Goal: Task Accomplishment & Management: Manage account settings

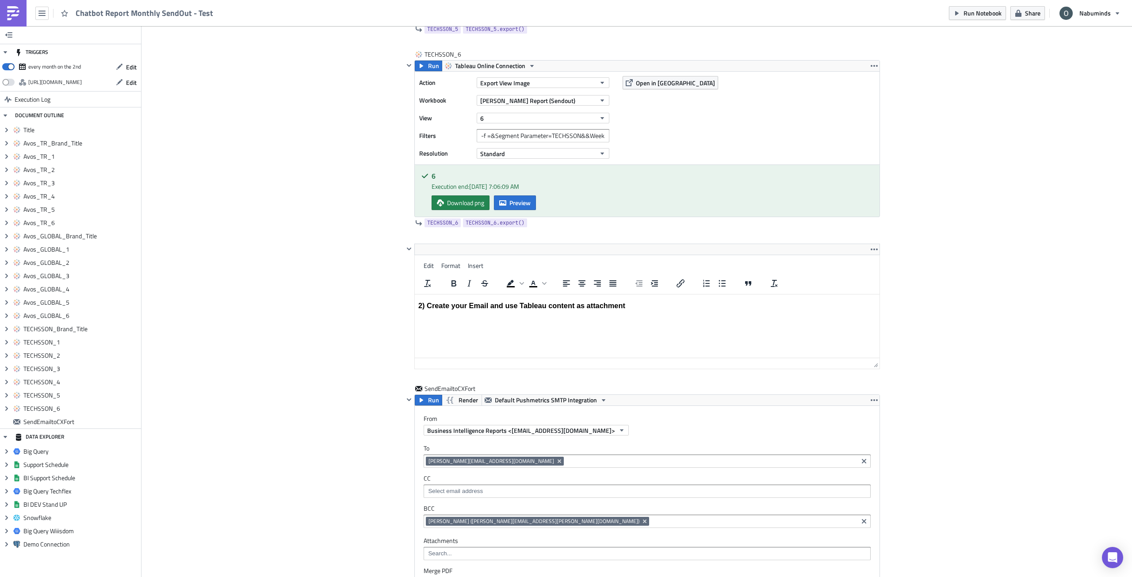
scroll to position [4386, 0]
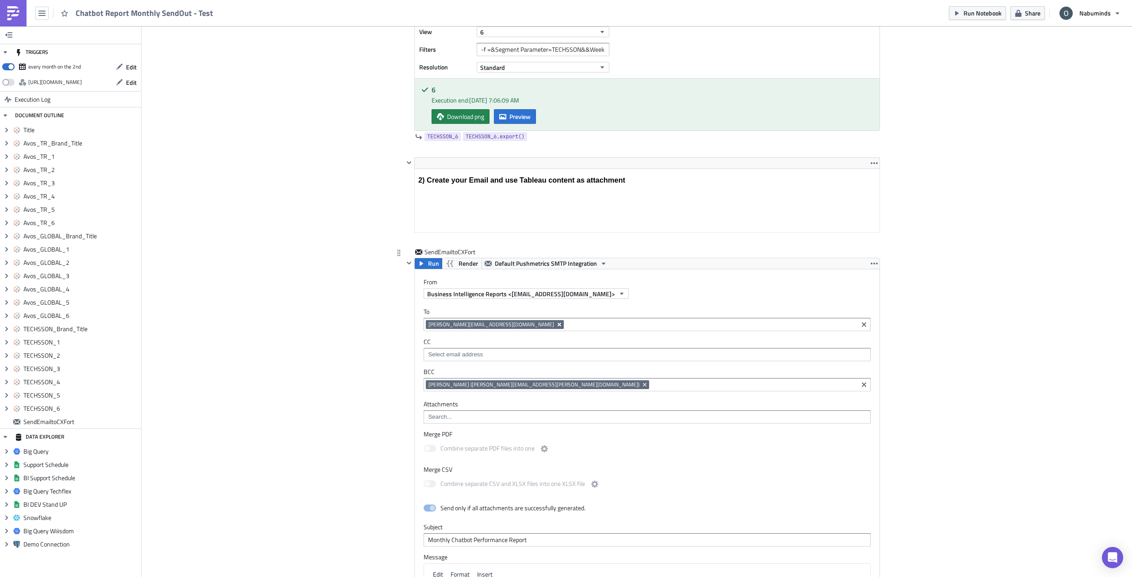
click at [476, 376] on div "To sinan.y@cxfort.com sinan.y@cxfort.com CC BCC oliver.perez@nabu.ee Oliver Per…" at bounding box center [647, 349] width 465 height 101
click at [558, 326] on icon "Remove Tag" at bounding box center [560, 325] width 4 height 4
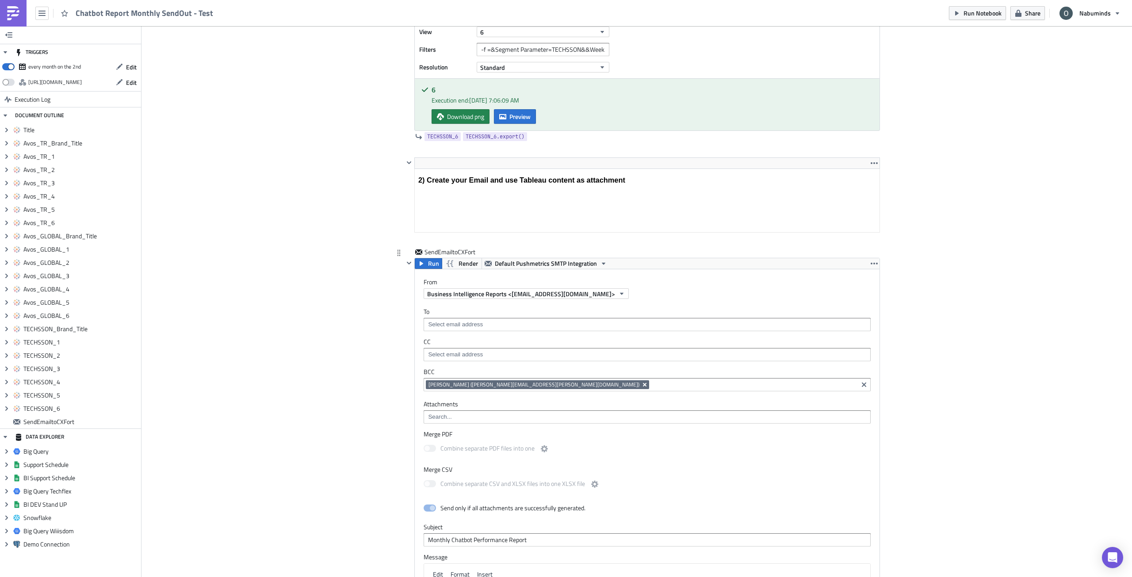
click at [641, 387] on icon "Remove Tag" at bounding box center [644, 384] width 7 height 7
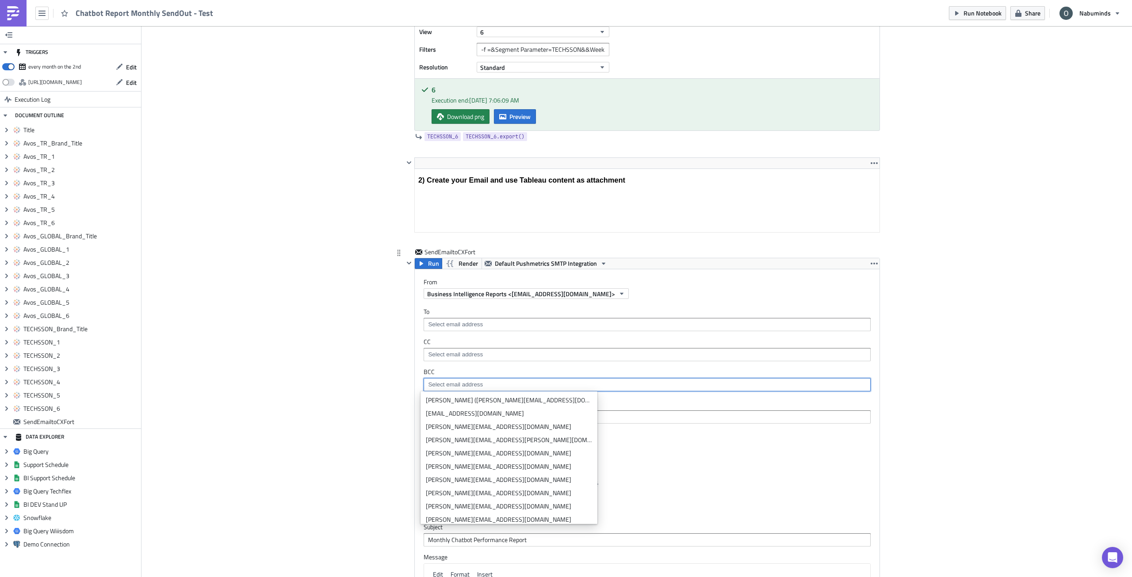
click at [490, 322] on input at bounding box center [647, 324] width 442 height 9
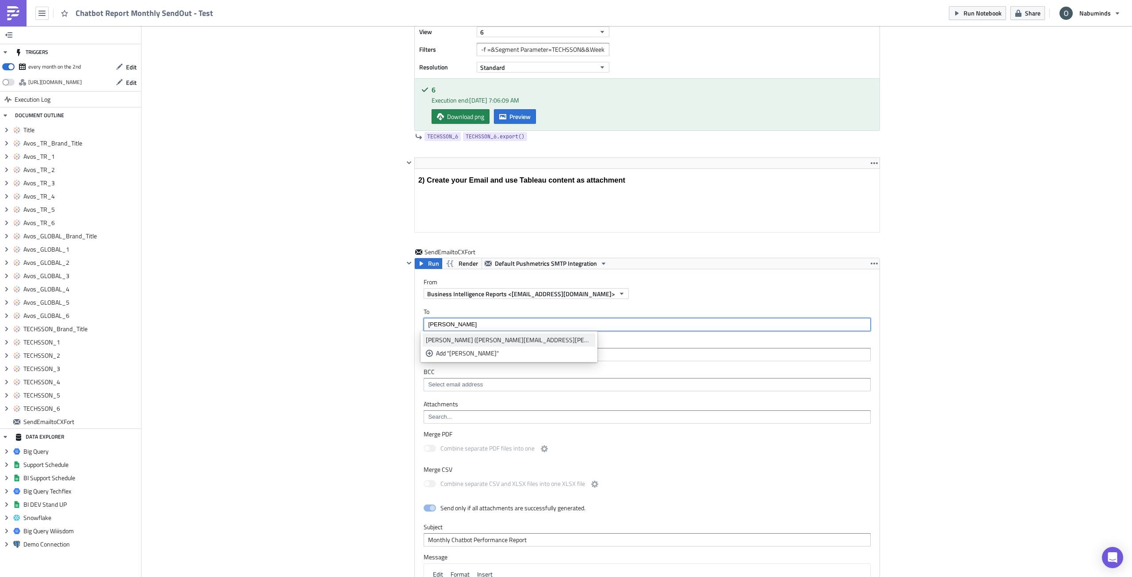
type input "oliver"
click at [486, 339] on div "[PERSON_NAME] ([PERSON_NAME][EMAIL_ADDRESS][PERSON_NAME][DOMAIN_NAME])" at bounding box center [509, 340] width 166 height 9
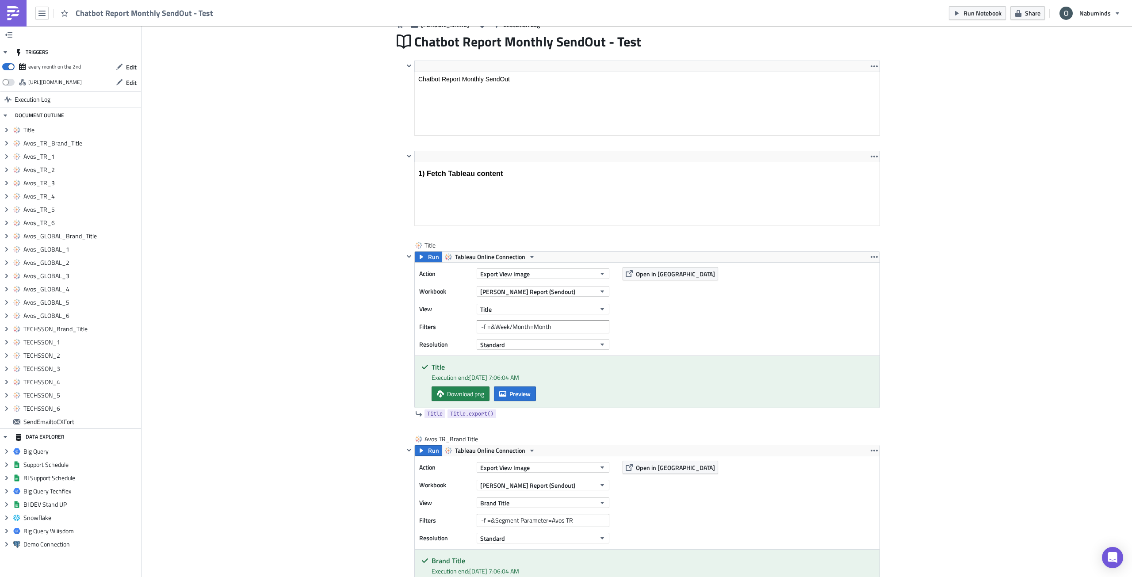
scroll to position [0, 0]
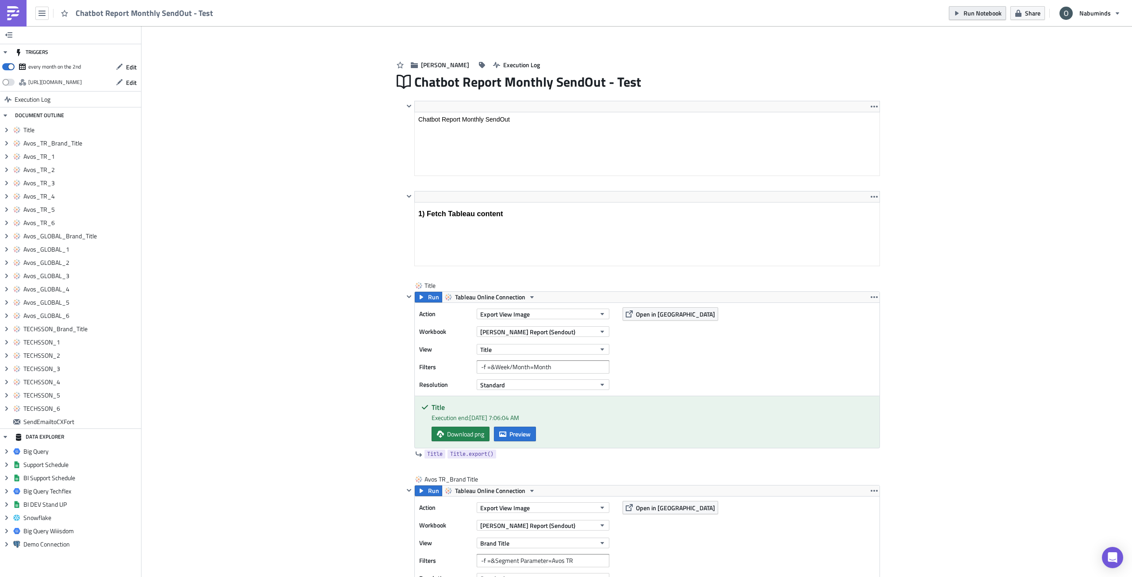
click at [970, 19] on button "Run Notebook" at bounding box center [977, 13] width 57 height 14
click at [978, 11] on span "Run Notebook" at bounding box center [983, 12] width 38 height 9
click at [990, 16] on span "Run Notebook" at bounding box center [983, 12] width 38 height 9
click at [132, 66] on span "Edit" at bounding box center [131, 66] width 11 height 9
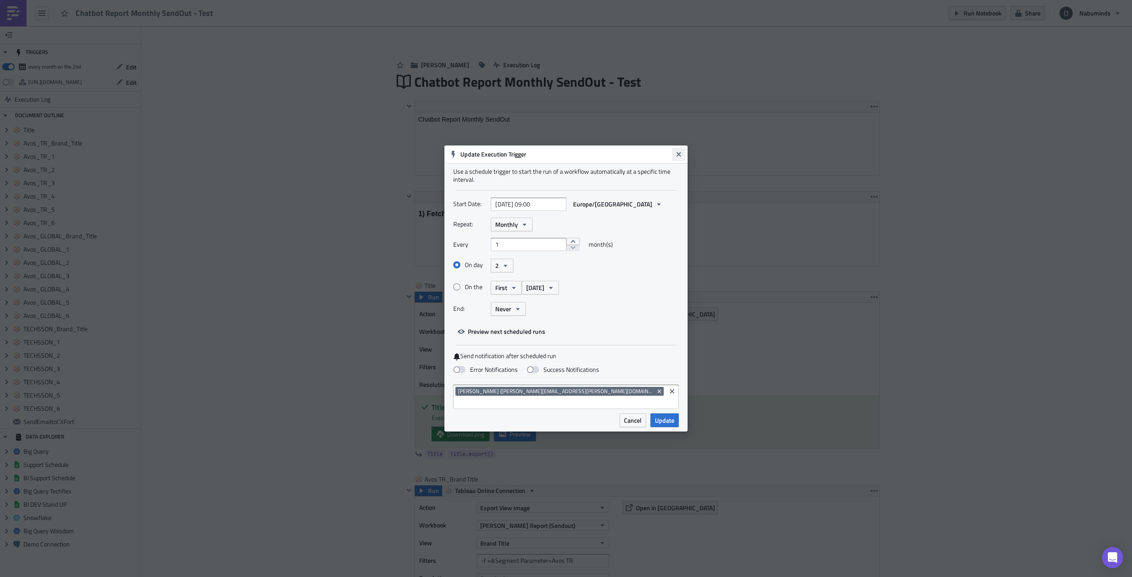
click at [680, 158] on icon "Close" at bounding box center [678, 154] width 7 height 7
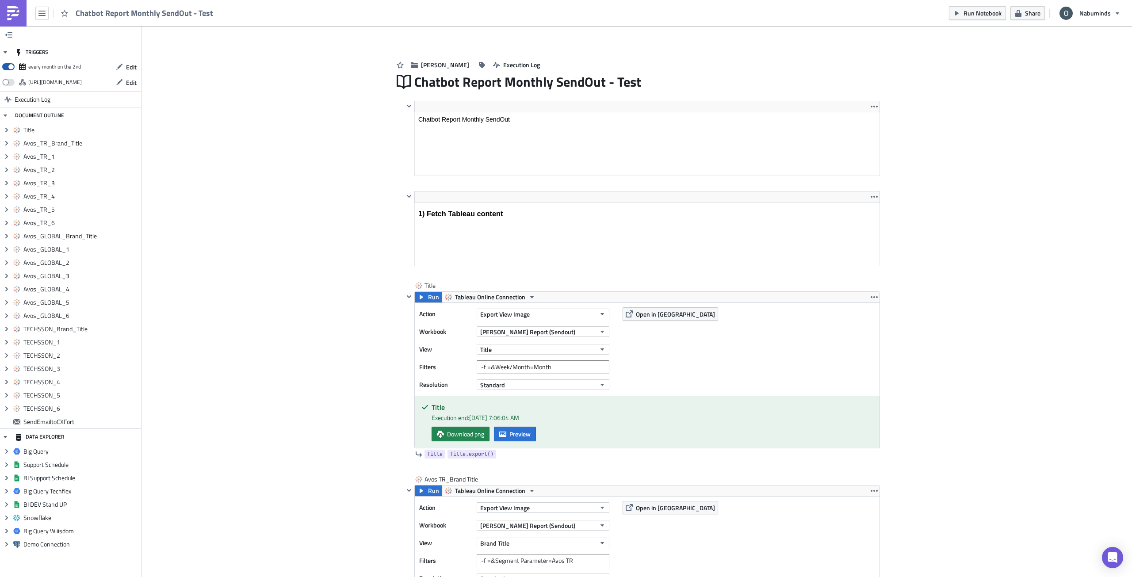
click at [9, 66] on span at bounding box center [8, 66] width 12 height 7
click at [9, 66] on input "checkbox" at bounding box center [7, 64] width 6 height 6
checkbox input "false"
click at [17, 15] on img at bounding box center [13, 13] width 14 height 14
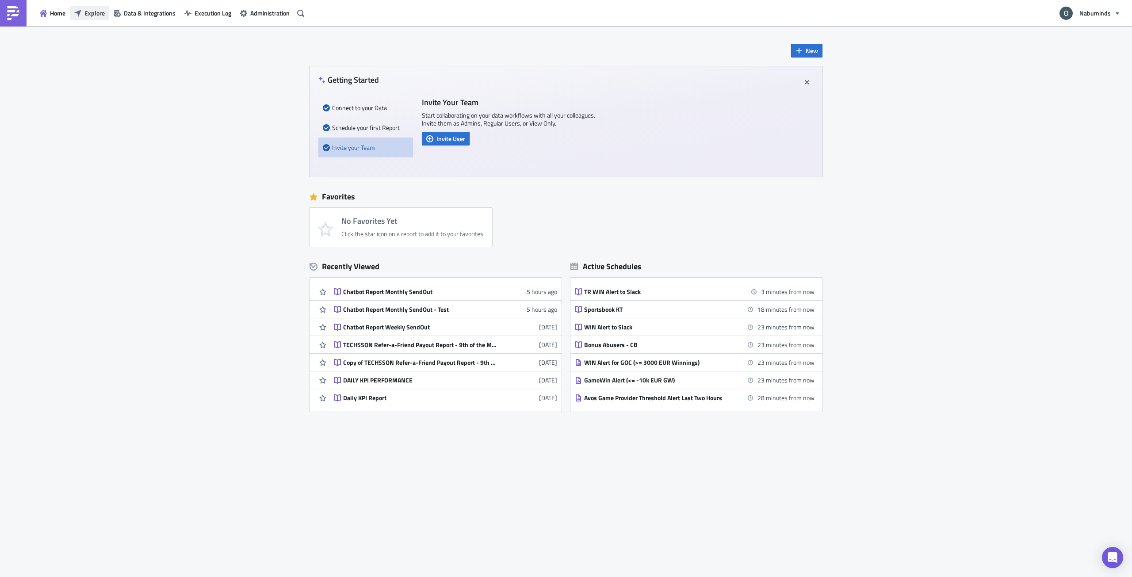
click at [90, 15] on span "Explore" at bounding box center [94, 12] width 20 height 9
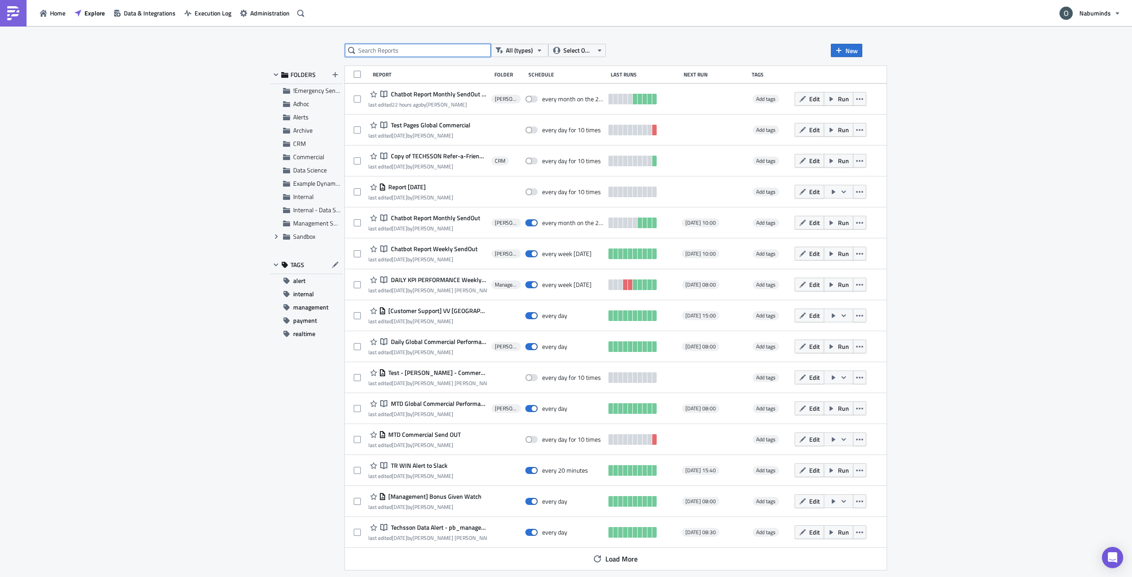
click at [456, 50] on input "text" at bounding box center [418, 50] width 146 height 13
paste input "Chatbot Report Monthly SendOut"
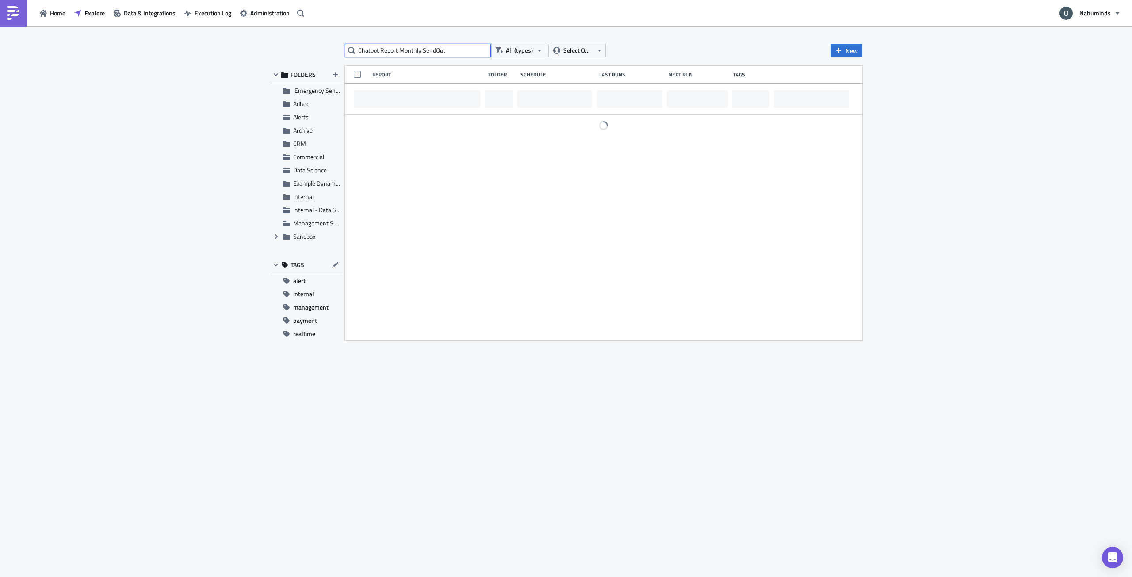
type input "Chatbot Report Monthly SendOut"
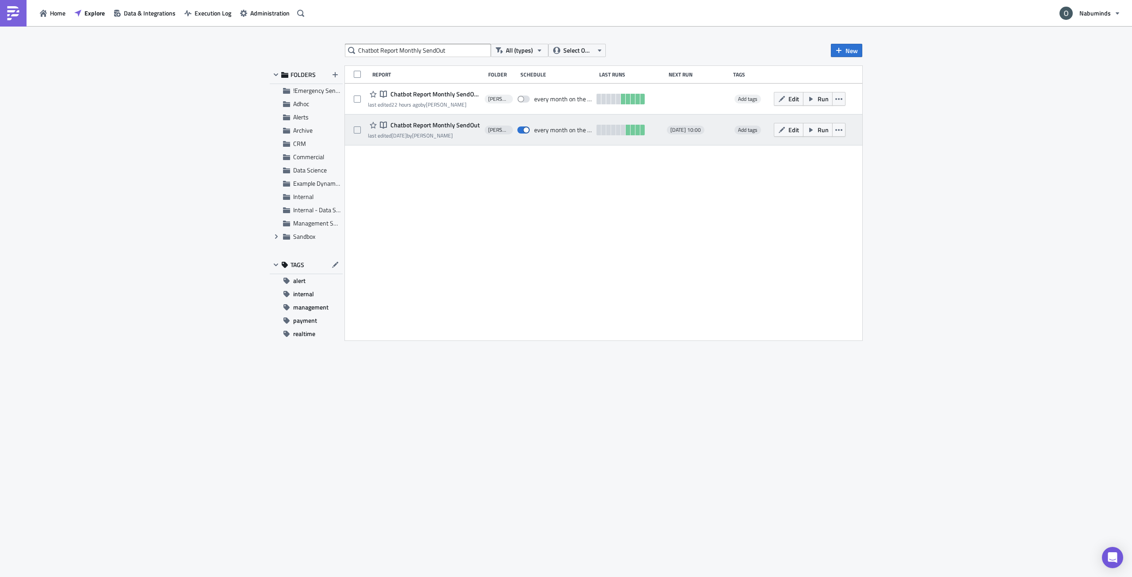
click at [460, 126] on span "Chatbot Report Monthly SendOut" at bounding box center [434, 125] width 92 height 8
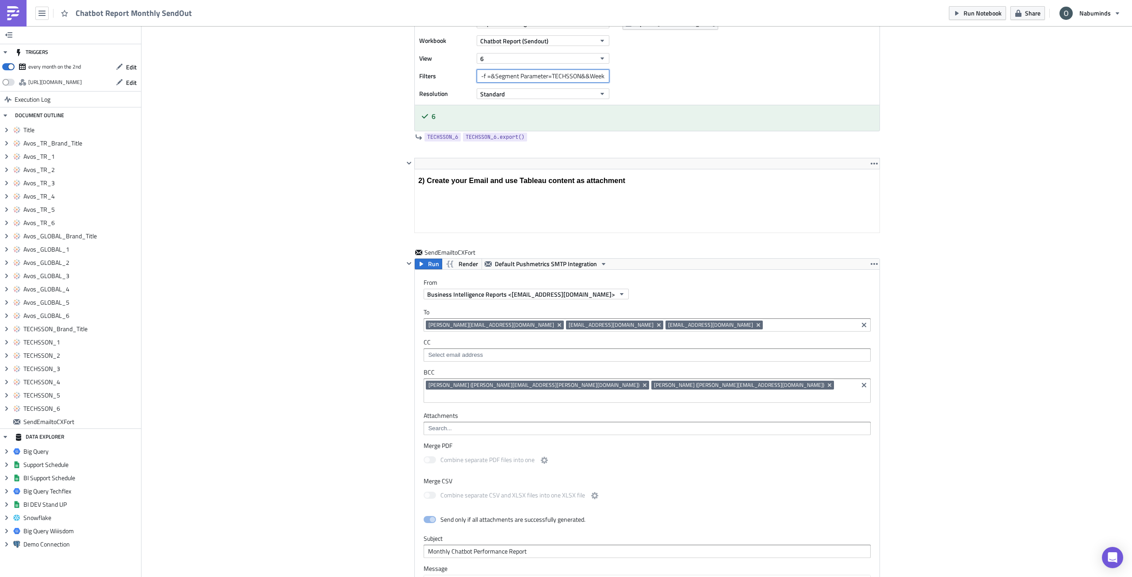
scroll to position [0, 38]
drag, startPoint x: 582, startPoint y: 79, endPoint x: 615, endPoint y: 79, distance: 32.3
click at [615, 79] on div "Action Export View Image Workbook Chatbot Report (Sendout) View 6 Filters -f =&…" at bounding box center [647, 58] width 465 height 93
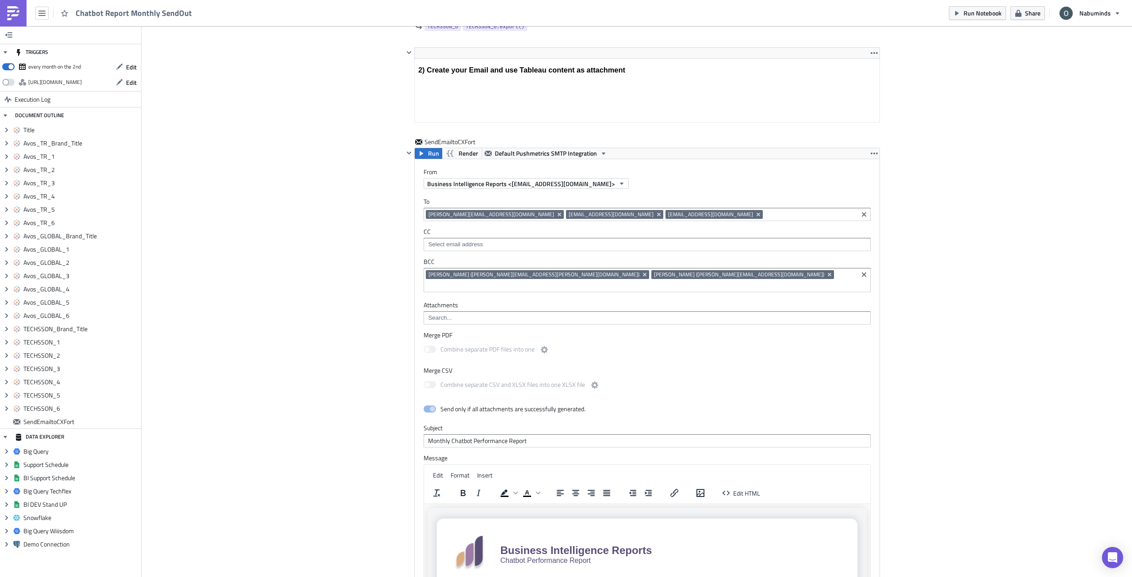
scroll to position [3915, 0]
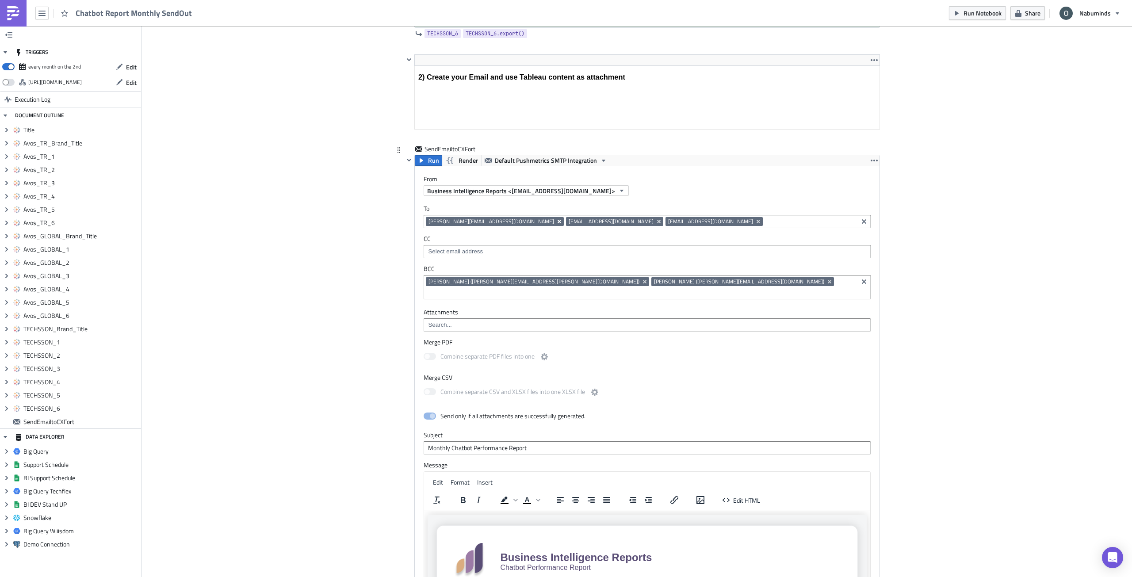
click at [556, 224] on icon "Remove Tag" at bounding box center [559, 221] width 7 height 7
click at [998, 16] on span "Run Notebook" at bounding box center [983, 12] width 38 height 9
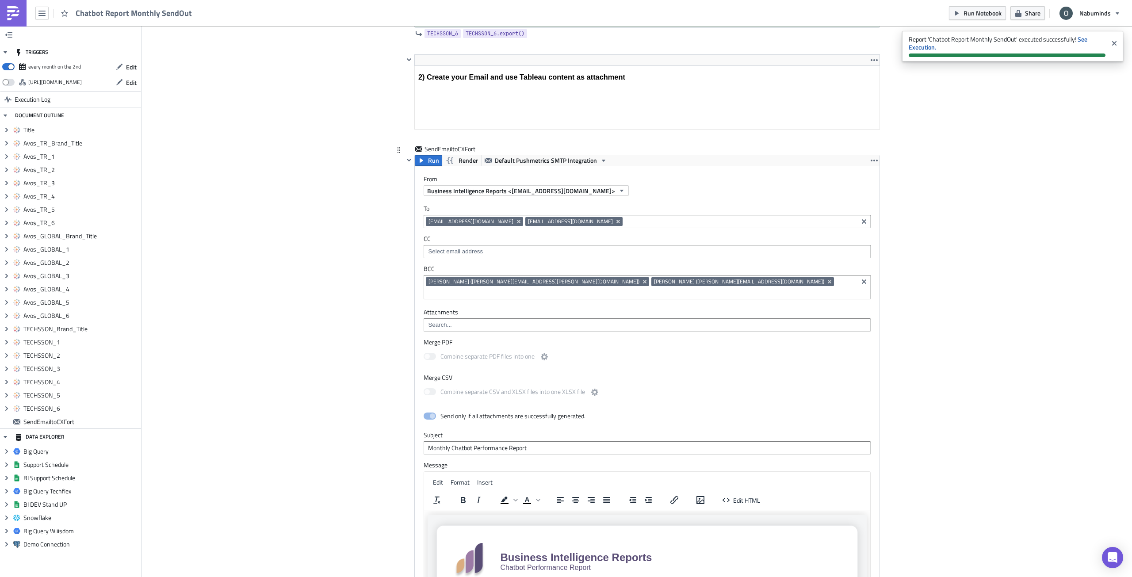
click at [659, 222] on input at bounding box center [740, 221] width 231 height 9
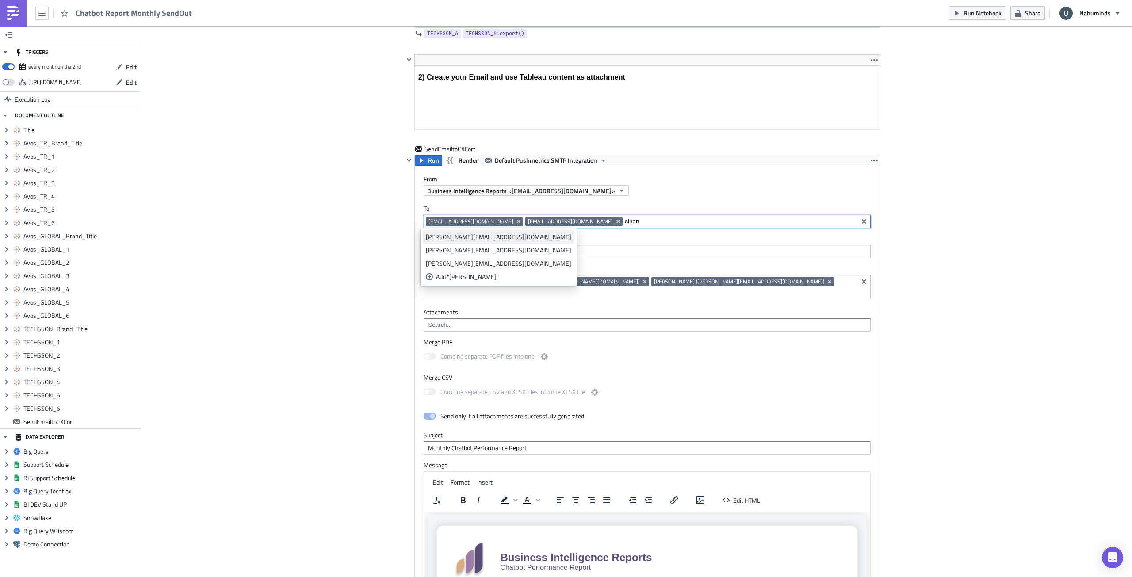
type input "sinan"
click at [461, 241] on div "[PERSON_NAME][EMAIL_ADDRESS][DOMAIN_NAME]" at bounding box center [499, 237] width 146 height 9
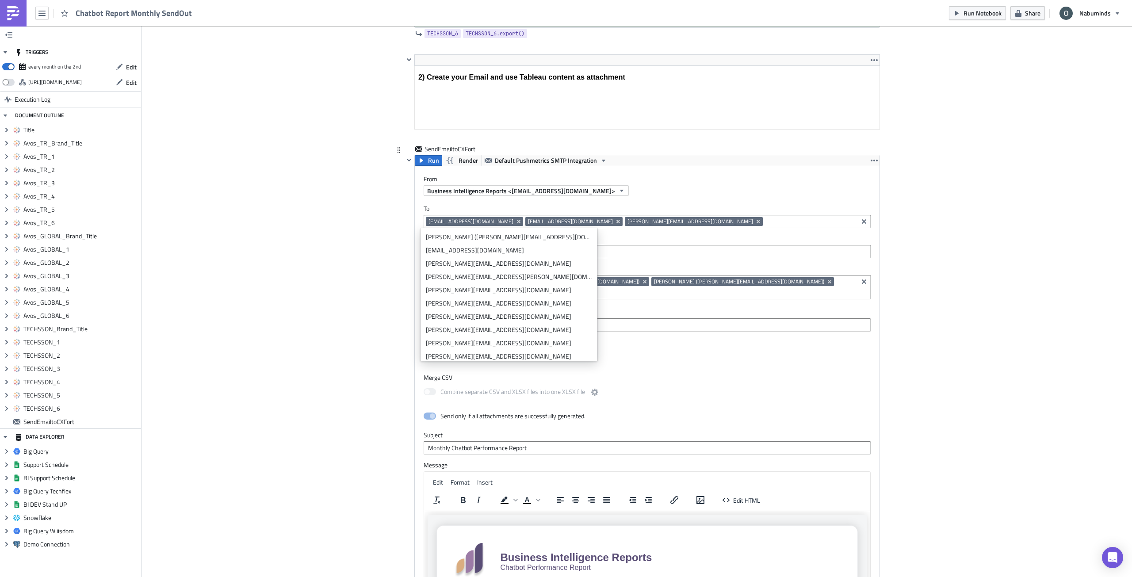
click at [628, 223] on span "[PERSON_NAME][EMAIL_ADDRESS][DOMAIN_NAME]" at bounding box center [691, 221] width 126 height 7
click at [765, 222] on input at bounding box center [810, 221] width 91 height 9
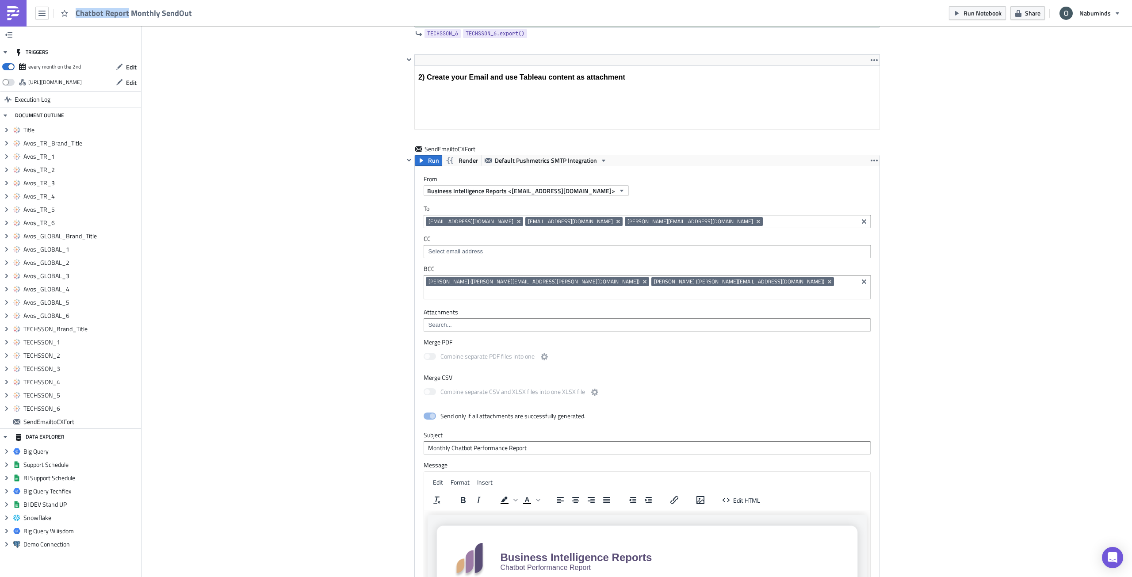
drag, startPoint x: 126, startPoint y: 13, endPoint x: 83, endPoint y: 18, distance: 43.6
click at [83, 18] on div "Chatbot Report Monthly SendOut" at bounding box center [134, 13] width 117 height 10
copy span "Chatbot Report"
click at [18, 6] on img at bounding box center [13, 13] width 14 height 14
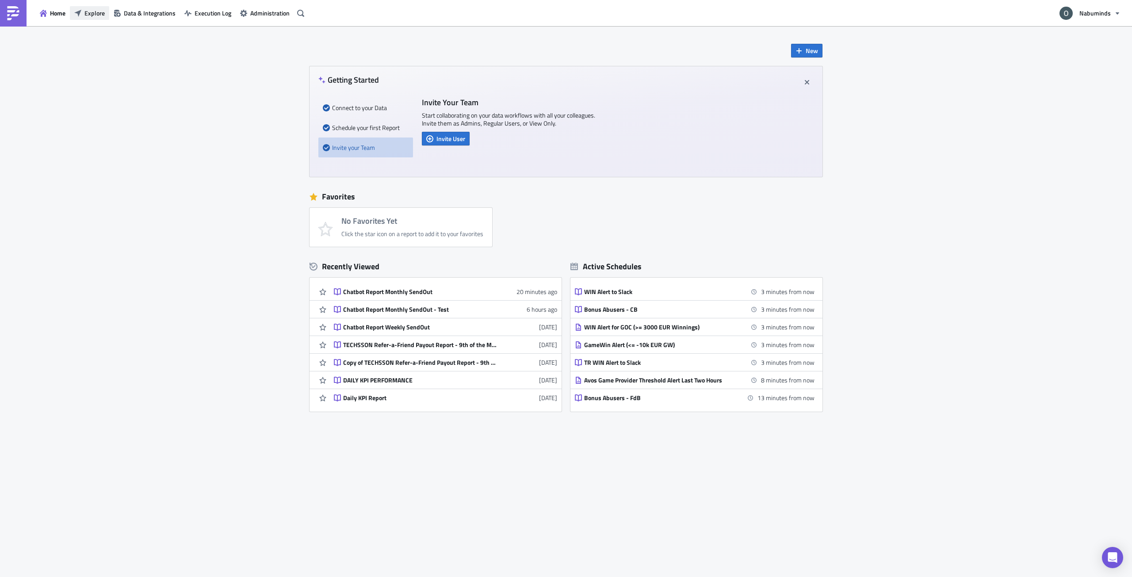
click at [82, 14] on button "Explore" at bounding box center [89, 13] width 39 height 14
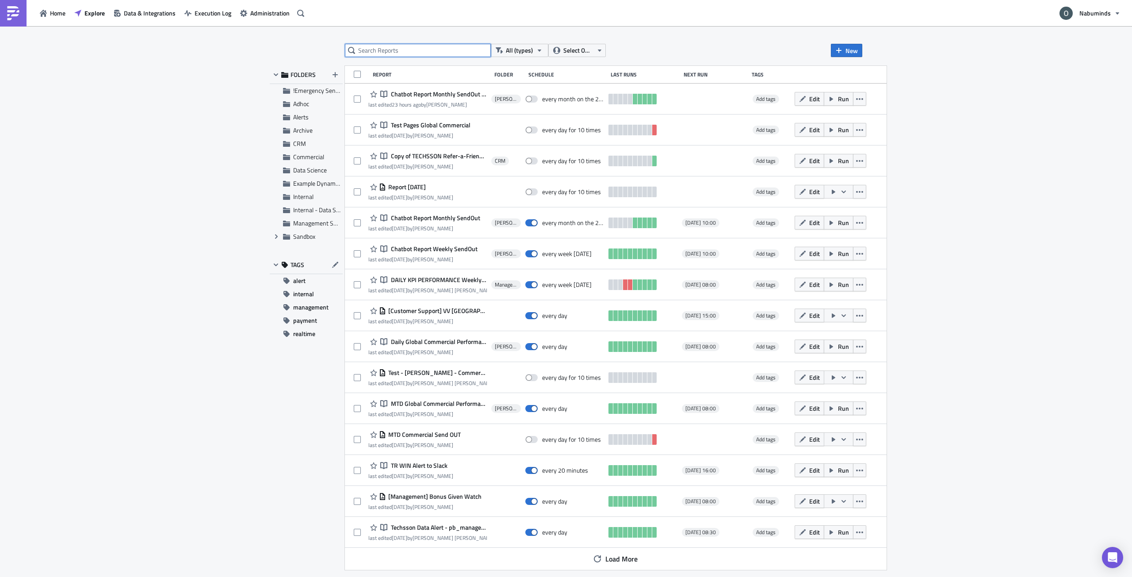
click at [392, 46] on input "text" at bounding box center [418, 50] width 146 height 13
paste input "Chatbot Report"
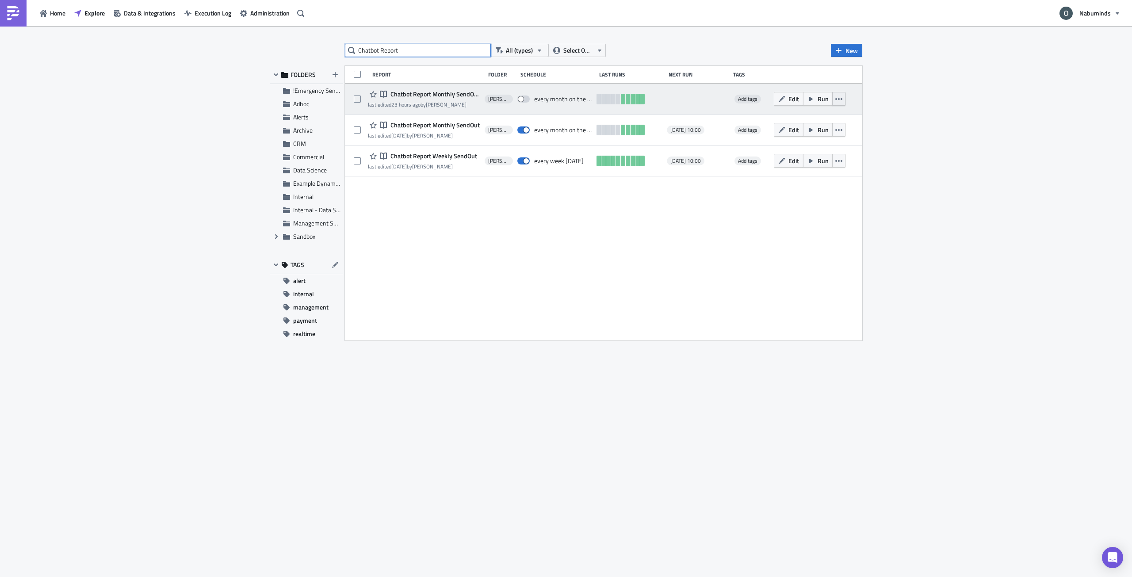
type input "Chatbot Report"
click at [837, 96] on icon "button" at bounding box center [838, 99] width 7 height 7
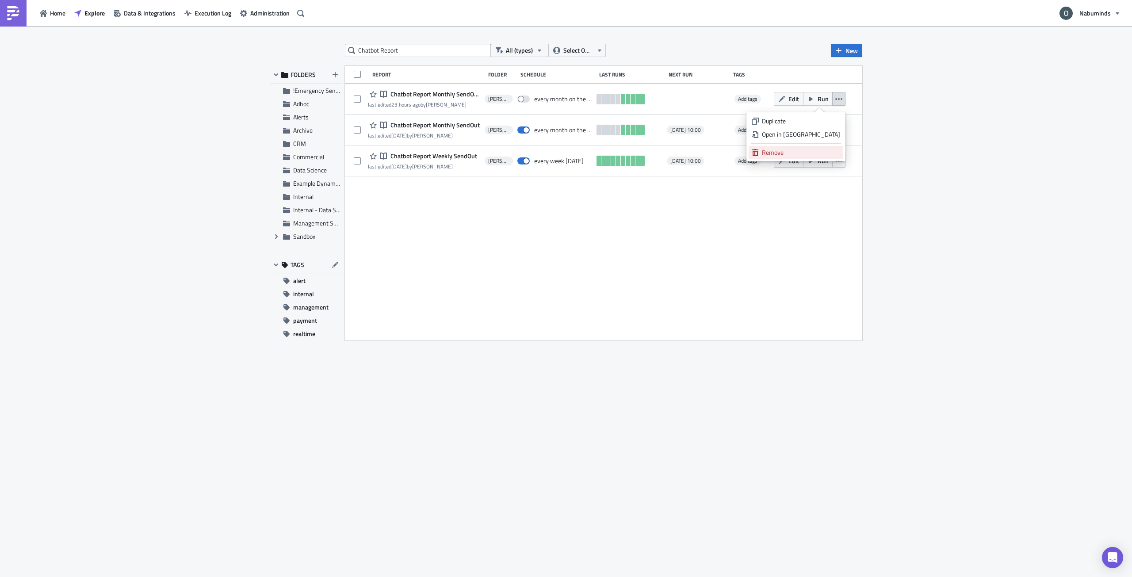
click at [821, 149] on div "Remove" at bounding box center [801, 152] width 78 height 9
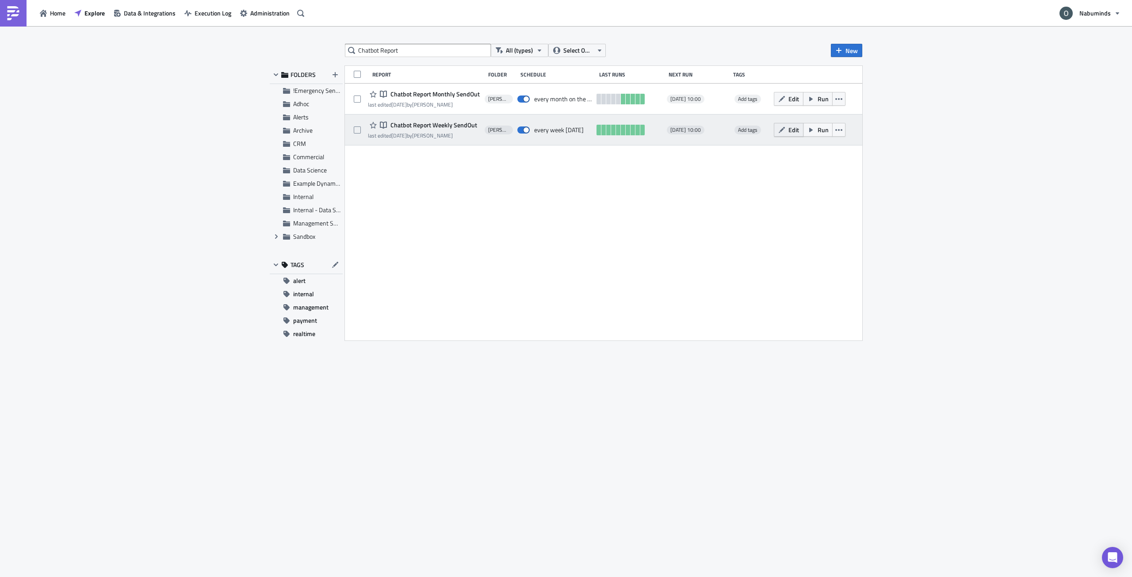
click at [789, 130] on span "Edit" at bounding box center [794, 129] width 11 height 9
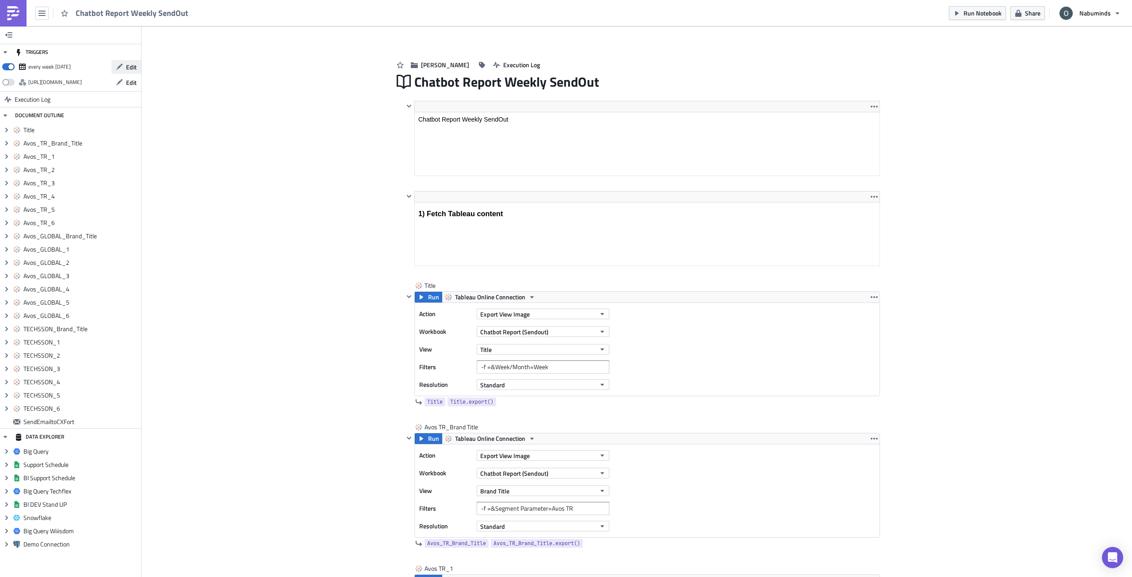
click at [129, 69] on span "Edit" at bounding box center [131, 66] width 11 height 9
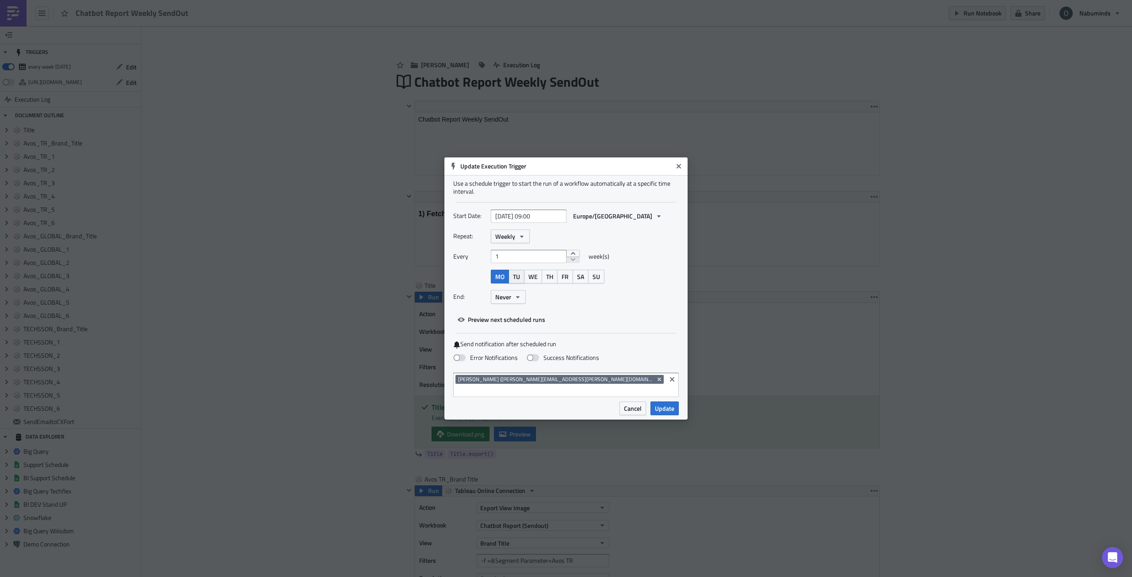
click at [518, 281] on span "TU" at bounding box center [516, 276] width 7 height 9
click at [501, 281] on span "MO" at bounding box center [499, 276] width 9 height 9
select select "8"
select select "2025"
click at [518, 222] on input "2025-09-29 09:00" at bounding box center [529, 216] width 76 height 13
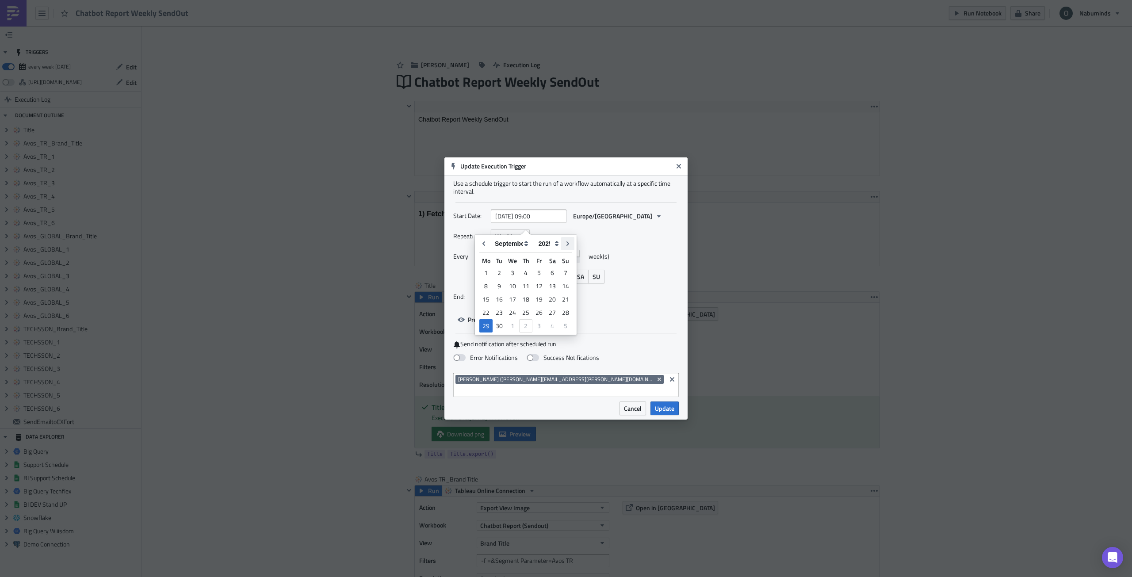
click at [569, 246] on icon "Go to next month" at bounding box center [567, 243] width 7 height 7
type input "2025-10-29 09:00"
select select "9"
click at [501, 286] on div "7" at bounding box center [499, 286] width 13 height 12
type input "2025-10-07 09:00"
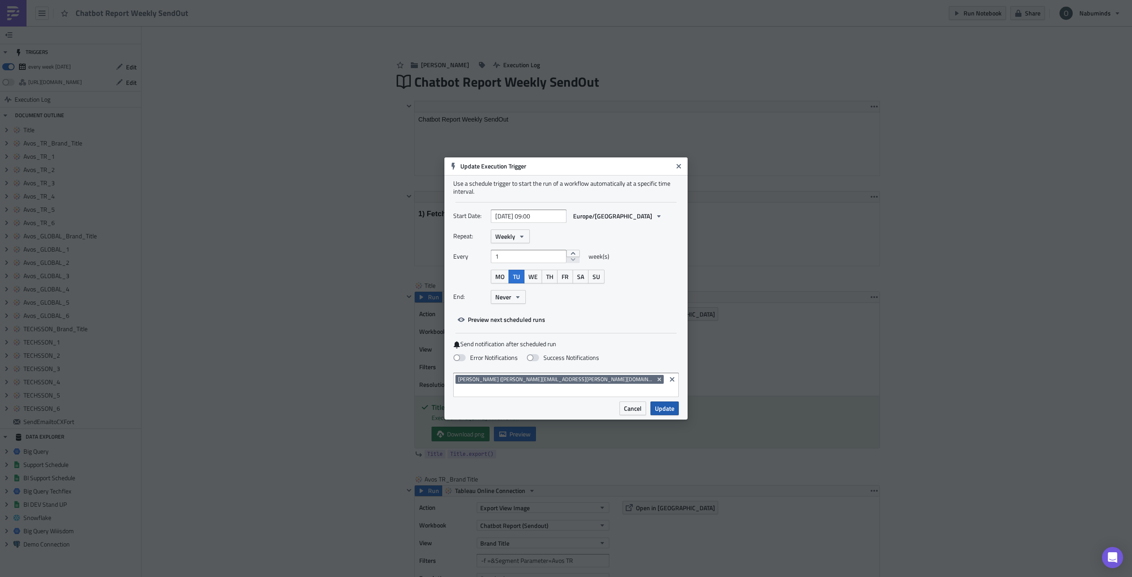
click at [659, 404] on span "Update" at bounding box center [664, 408] width 19 height 9
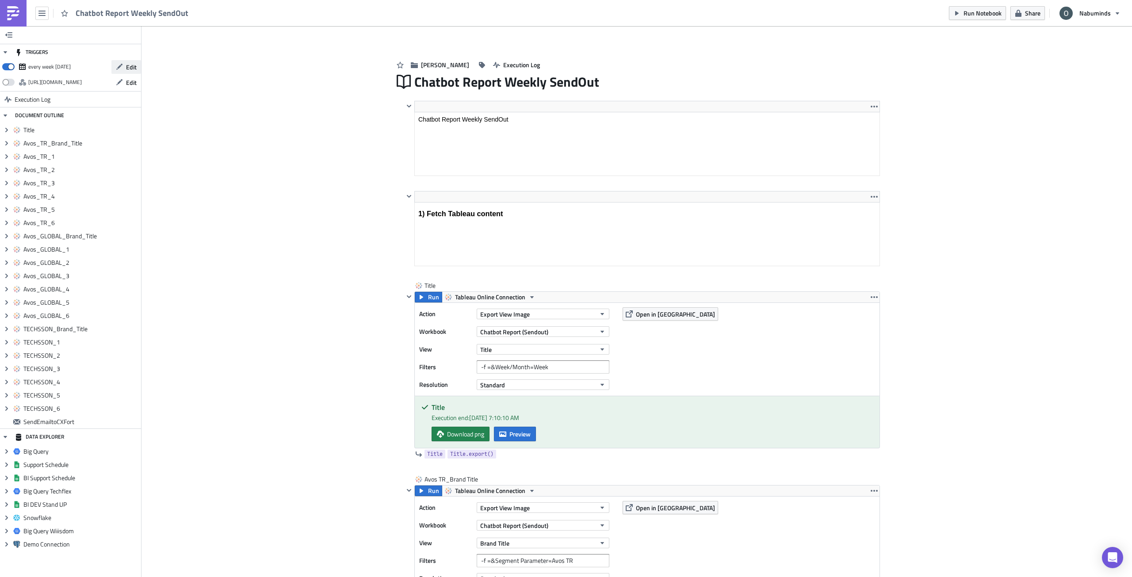
click at [132, 70] on span "Edit" at bounding box center [131, 66] width 11 height 9
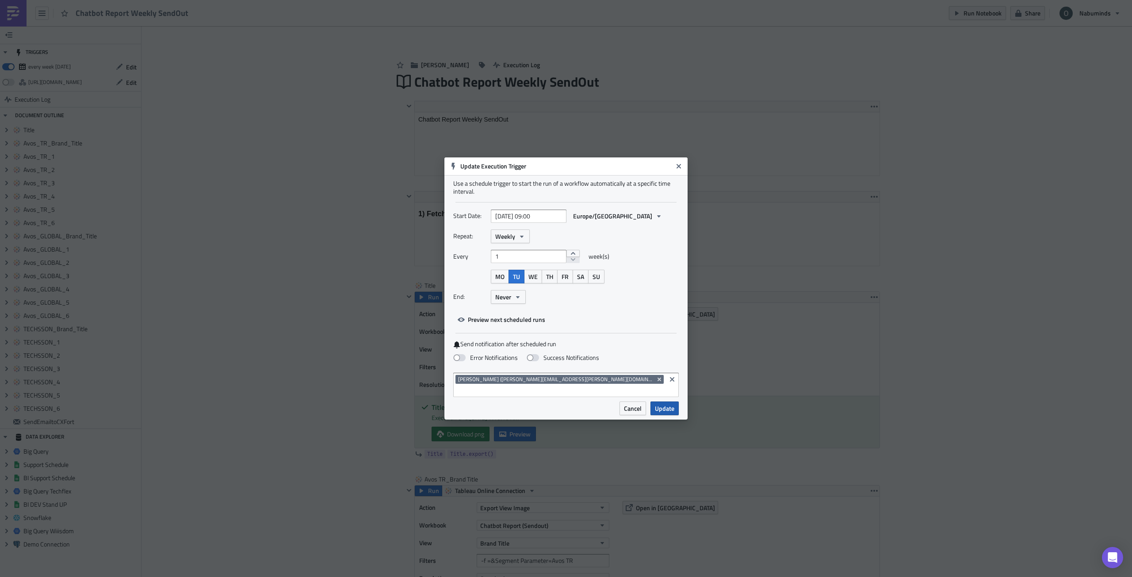
click at [669, 404] on span "Update" at bounding box center [664, 408] width 19 height 9
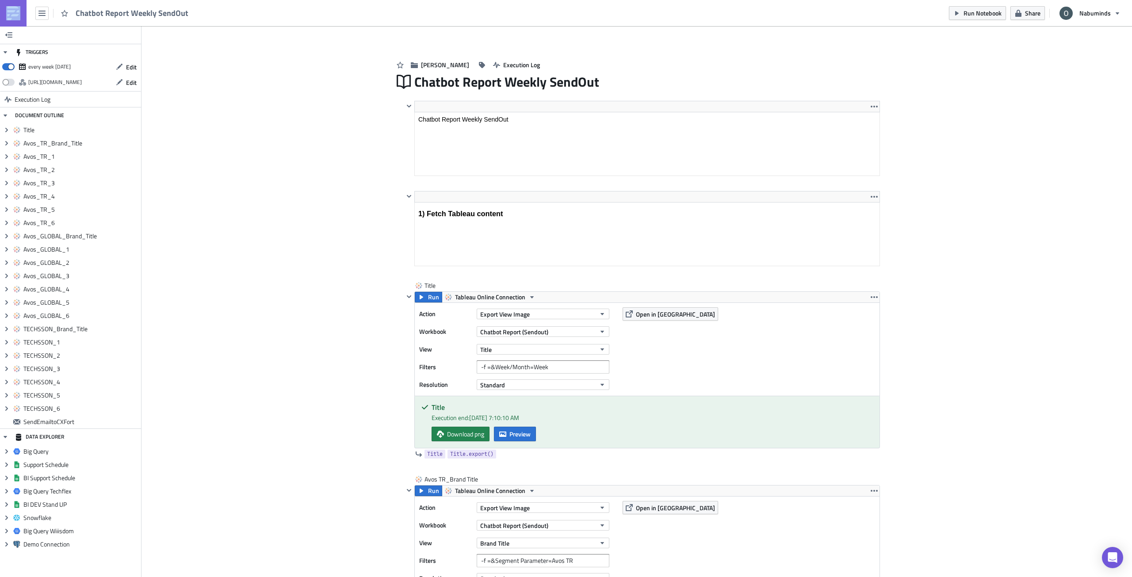
drag, startPoint x: 194, startPoint y: 15, endPoint x: 187, endPoint y: 13, distance: 7.7
click at [187, 13] on div "Chatbot Report Weekly SendOut Run Notebook Share Nabuminds" at bounding box center [566, 13] width 1132 height 26
click at [145, 14] on span "Chatbot Report Weekly SendOut" at bounding box center [133, 13] width 114 height 10
drag, startPoint x: 126, startPoint y: 14, endPoint x: 61, endPoint y: 12, distance: 65.5
click at [61, 12] on div "Chatbot Report Weekly SendOut" at bounding box center [97, 13] width 194 height 26
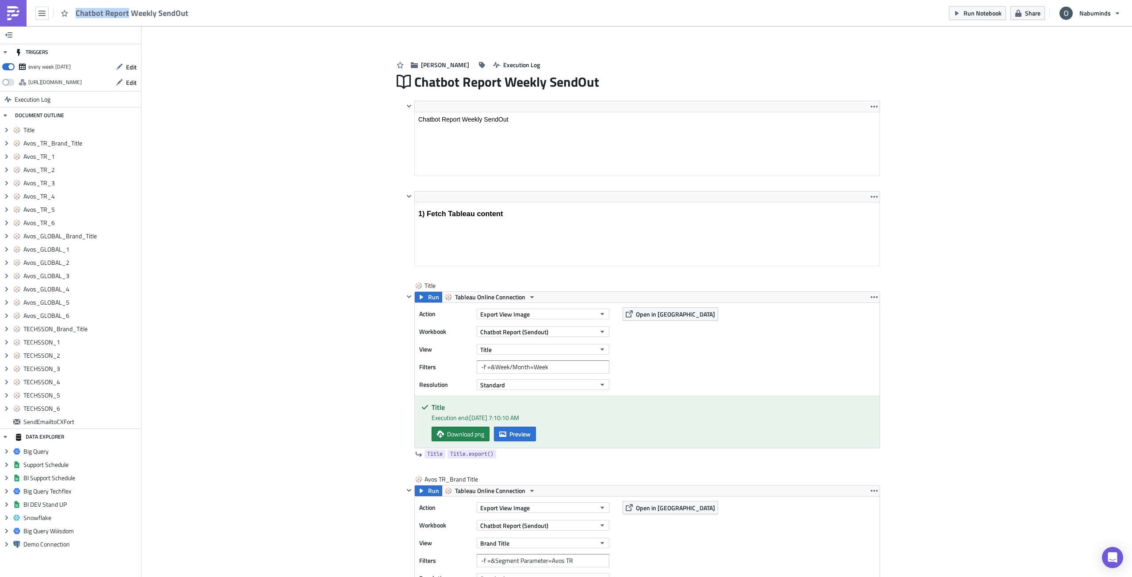
copy span "Chatbot Report"
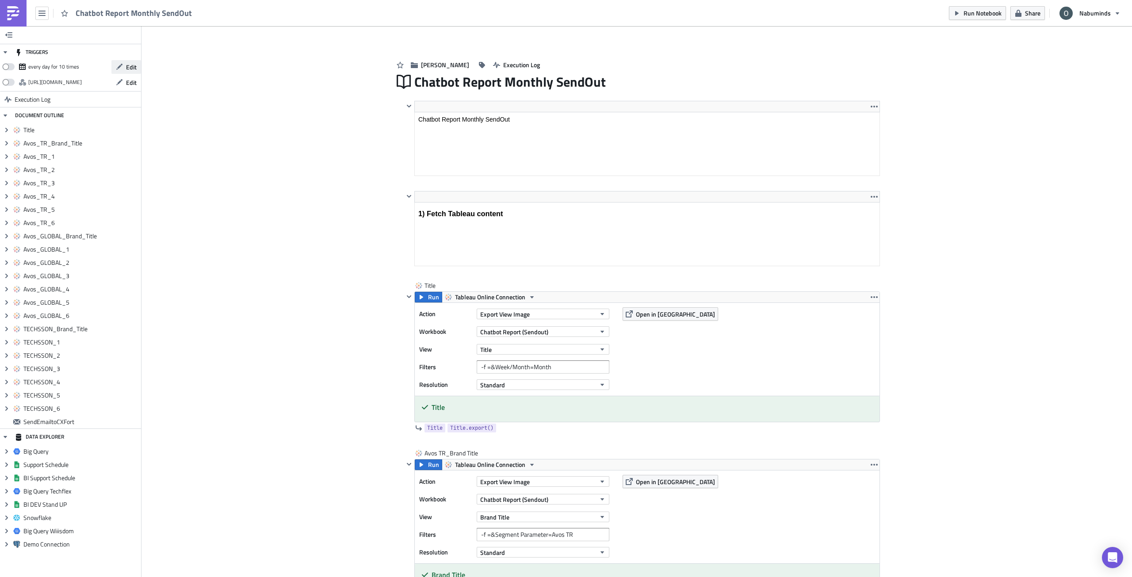
click at [127, 66] on span "Edit" at bounding box center [131, 66] width 11 height 9
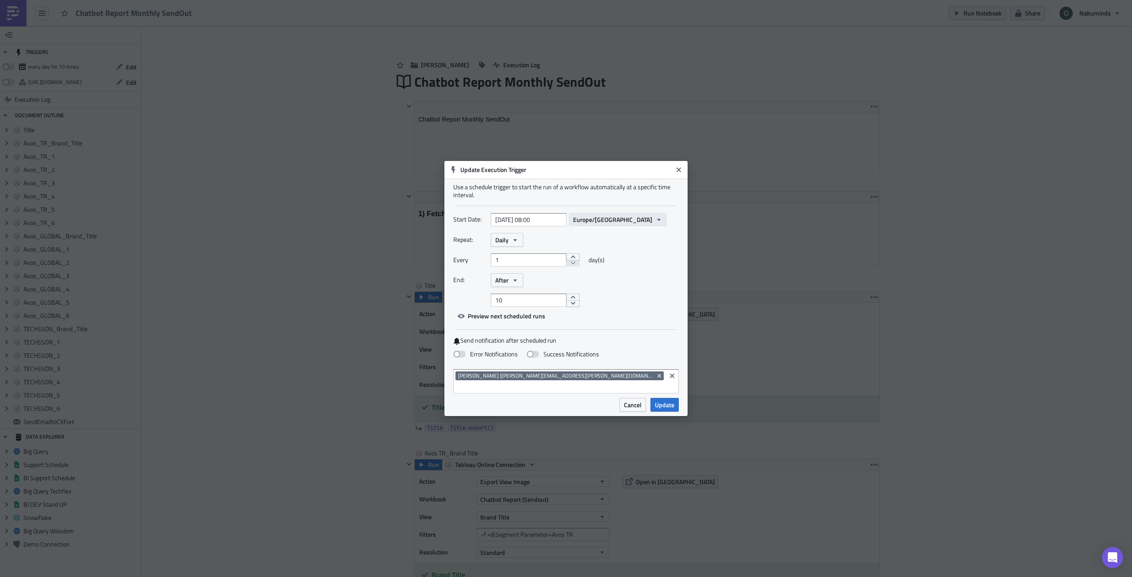
click at [592, 224] on span "Europe/[GEOGRAPHIC_DATA]" at bounding box center [612, 219] width 79 height 9
type input "[GEOGRAPHIC_DATA]"
click at [601, 262] on div "Europe/[GEOGRAPHIC_DATA] (CEST)" at bounding box center [617, 263] width 96 height 9
select select "7"
select select "2025"
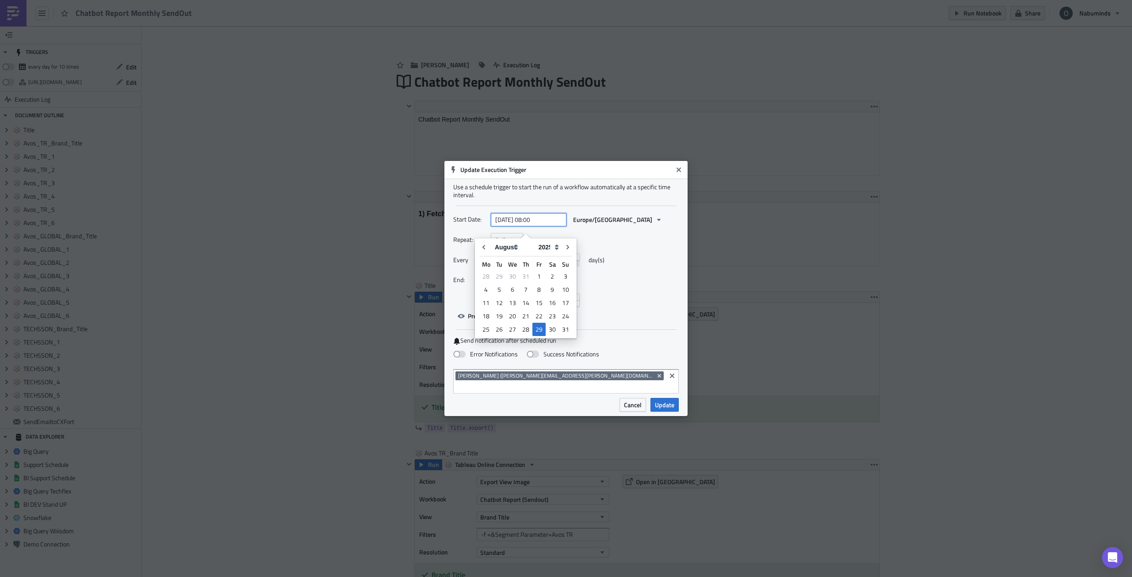
click at [513, 225] on input "[DATE] 08:00" at bounding box center [529, 219] width 76 height 13
click at [569, 245] on icon "Go to next month" at bounding box center [567, 247] width 7 height 7
type input "[DATE] 08:00"
select select "8"
click at [569, 245] on icon "Go to next month" at bounding box center [567, 247] width 7 height 7
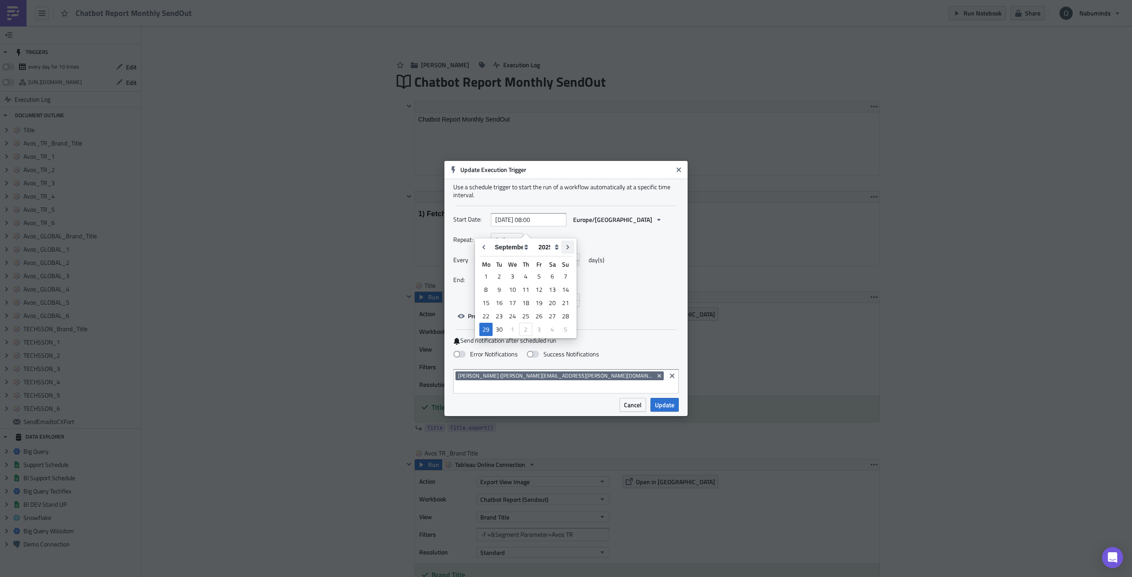
type input "[DATE] 08:00"
select select "9"
click at [568, 249] on icon "Go to next month" at bounding box center [567, 247] width 7 height 7
type input "[DATE] 08:00"
select select "10"
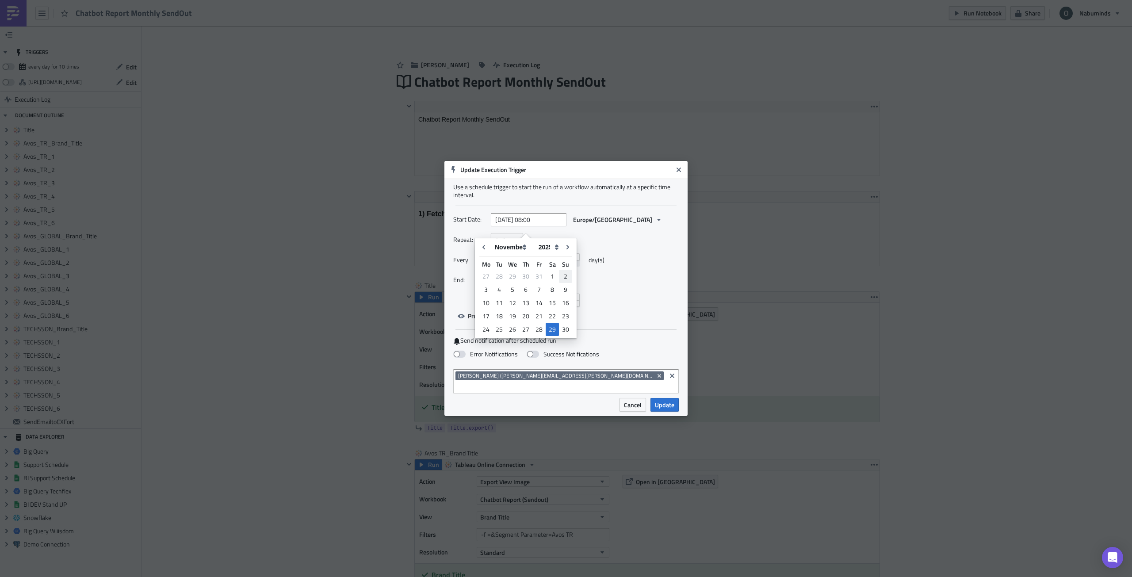
click at [566, 276] on div "2" at bounding box center [565, 276] width 13 height 12
type input "[DATE] 08:00"
click at [536, 226] on input "[DATE] 08:00" at bounding box center [529, 219] width 76 height 13
select select "10"
select select "2025"
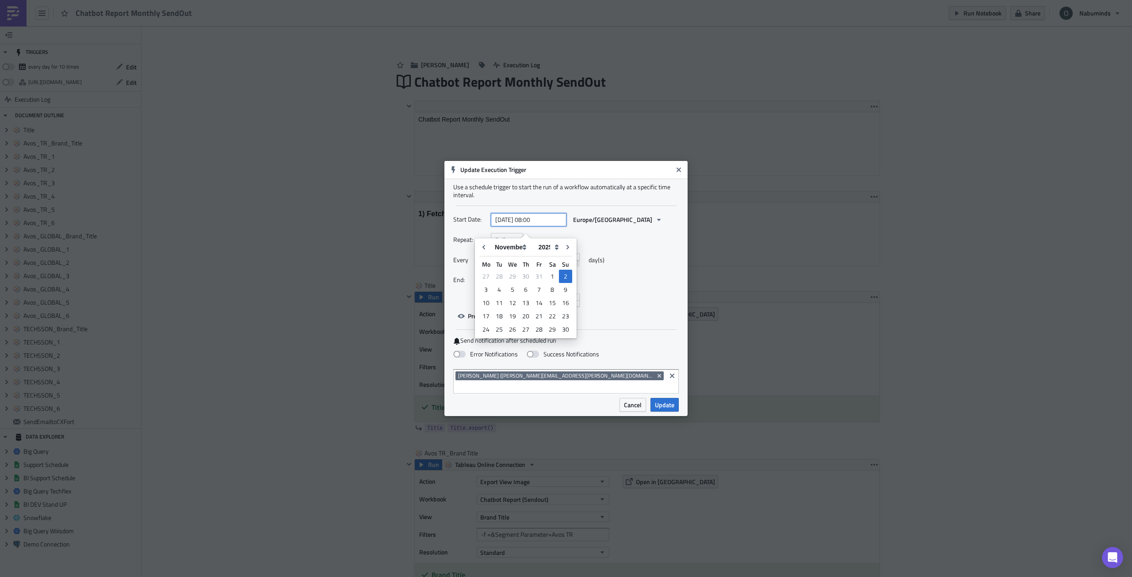
click at [536, 226] on input "[DATE] 08:00" at bounding box center [529, 219] width 76 height 13
type input "[DATE] 09:00"
click at [616, 241] on div "Repeat: Daily" at bounding box center [566, 240] width 226 height 14
click at [502, 245] on span "Daily" at bounding box center [501, 239] width 13 height 9
click at [510, 273] on div "Monthly" at bounding box center [532, 268] width 73 height 9
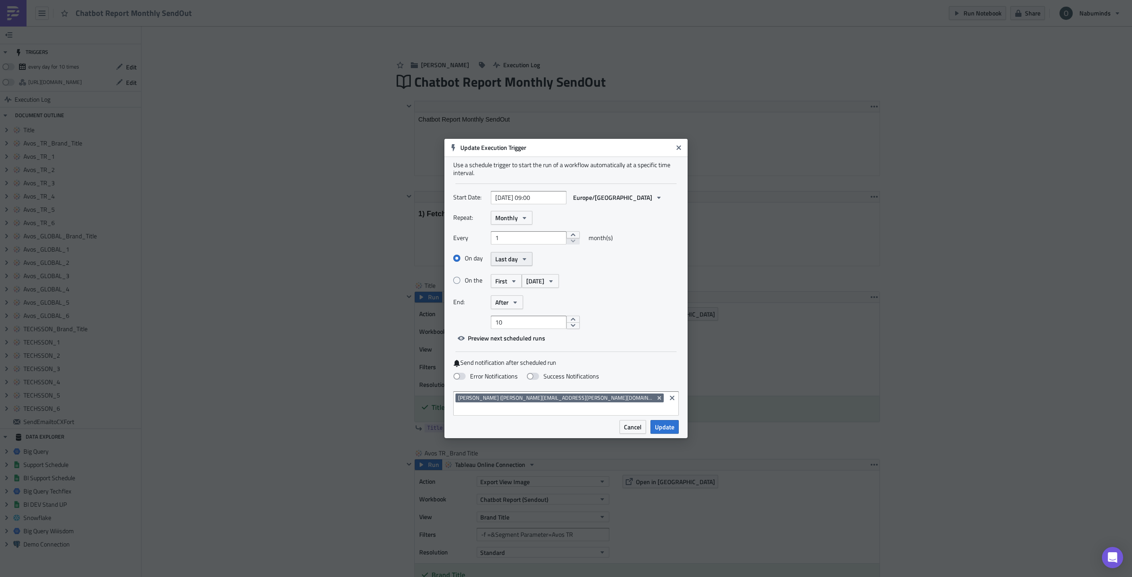
click at [520, 266] on button "Last day" at bounding box center [512, 259] width 42 height 14
click at [526, 306] on div "2" at bounding box center [532, 301] width 73 height 9
click at [543, 204] on input "[DATE] 09:00" at bounding box center [529, 197] width 76 height 13
select select "10"
select select "2025"
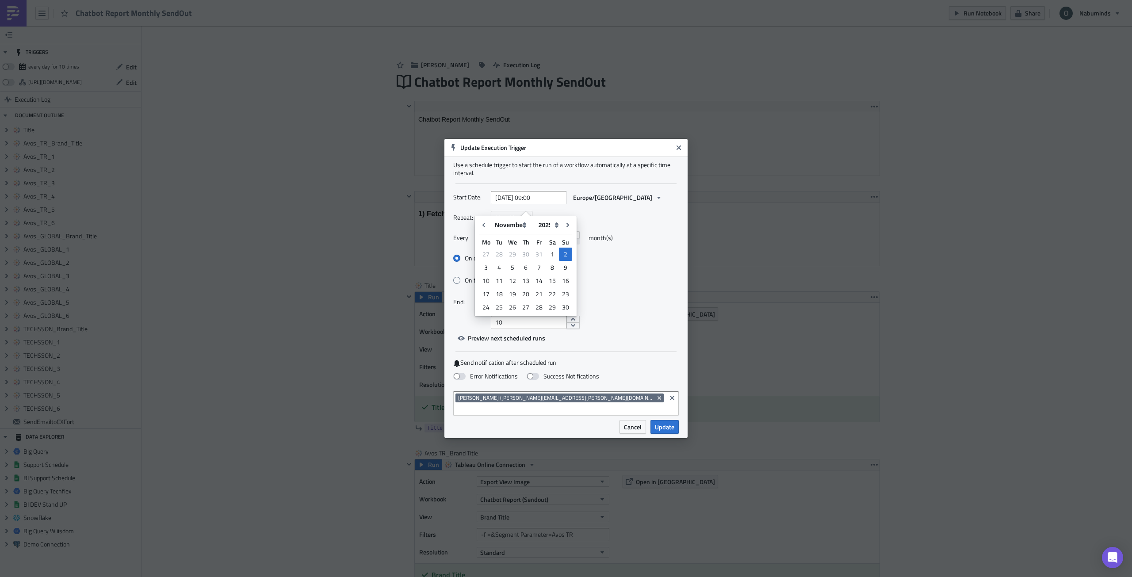
click at [611, 225] on div "Repeat: Monthly" at bounding box center [566, 218] width 226 height 14
click at [514, 303] on icon "button" at bounding box center [515, 302] width 4 height 2
click at [517, 321] on div "Never" at bounding box center [532, 318] width 73 height 9
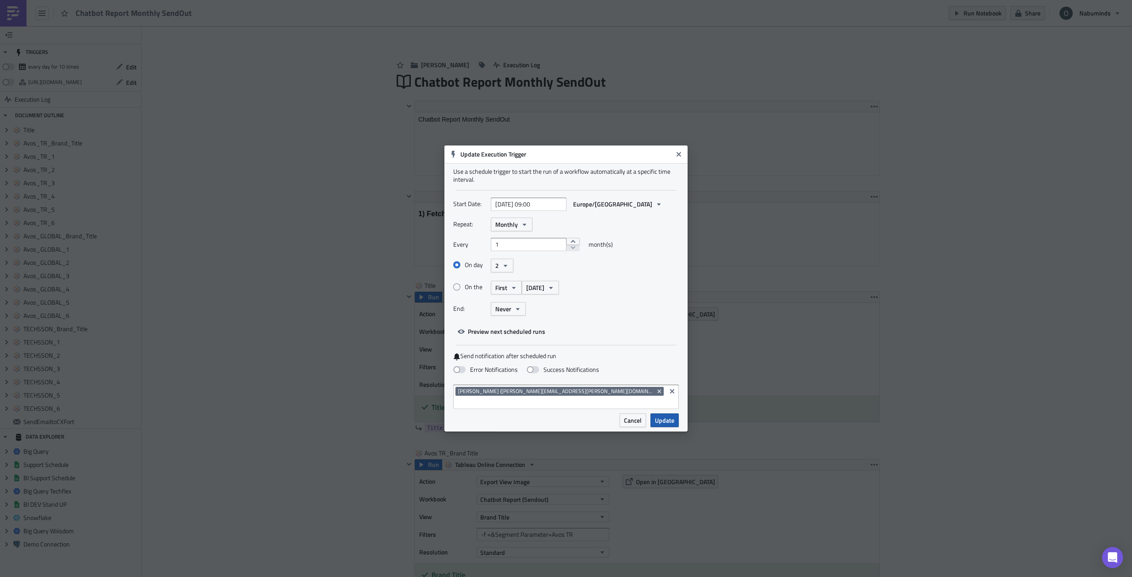
click at [636, 338] on span "Update" at bounding box center [664, 420] width 19 height 9
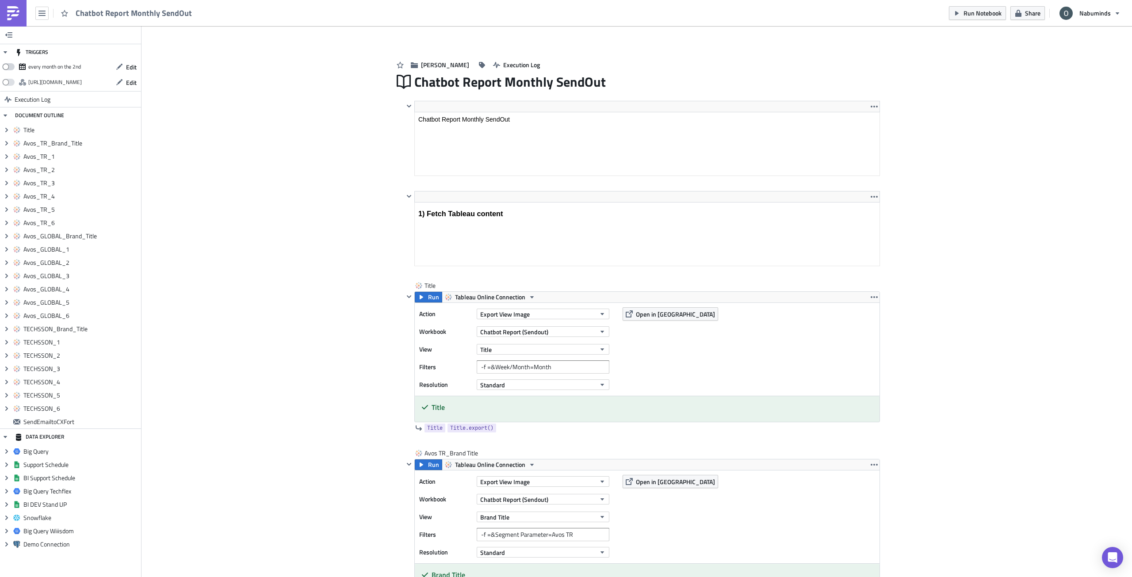
click at [11, 68] on span at bounding box center [8, 66] width 12 height 7
click at [10, 67] on input "checkbox" at bounding box center [7, 64] width 6 height 6
checkbox input "true"
drag, startPoint x: 613, startPoint y: 82, endPoint x: 441, endPoint y: 84, distance: 172.5
click at [441, 84] on div "Chatbot Report Monthly SendOut Chatbot Report Monthly SendOut" at bounding box center [647, 82] width 466 height 20
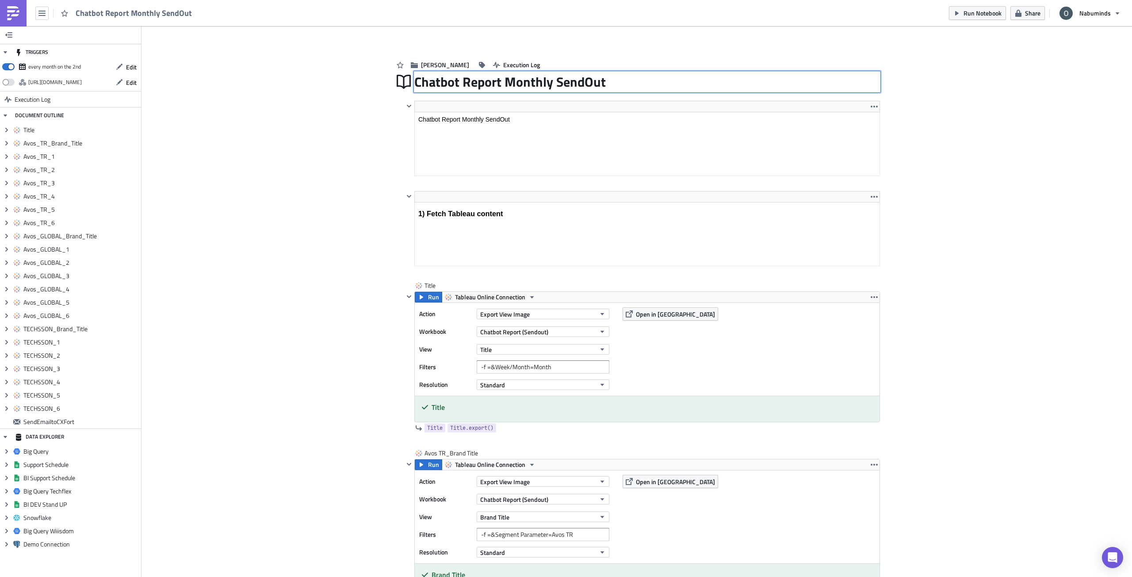
drag, startPoint x: 414, startPoint y: 80, endPoint x: 605, endPoint y: 74, distance: 190.7
click at [605, 74] on div "Chatbot Report Monthly SendOut Chatbot Report Monthly SendOut" at bounding box center [647, 82] width 466 height 20
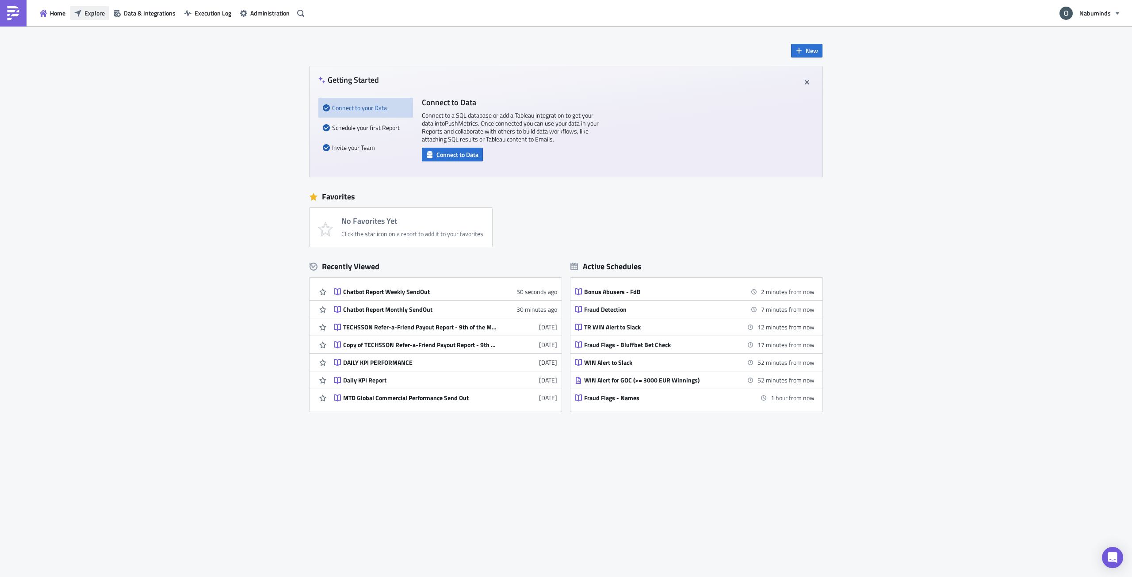
click at [95, 13] on span "Explore" at bounding box center [94, 12] width 20 height 9
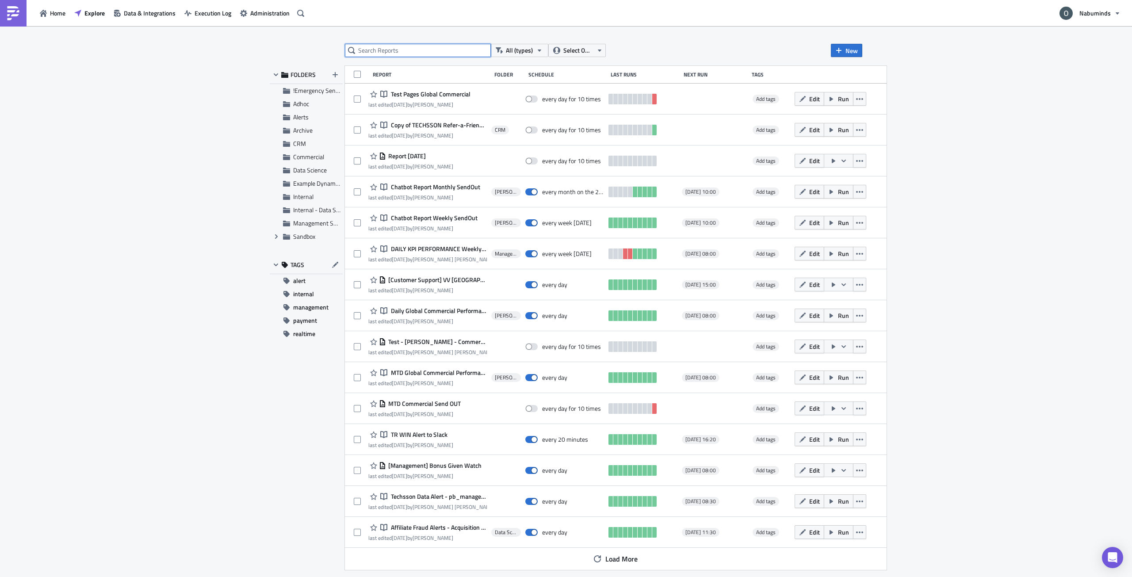
click at [403, 50] on input "text" at bounding box center [418, 50] width 146 height 13
paste input "Chatbot Report"
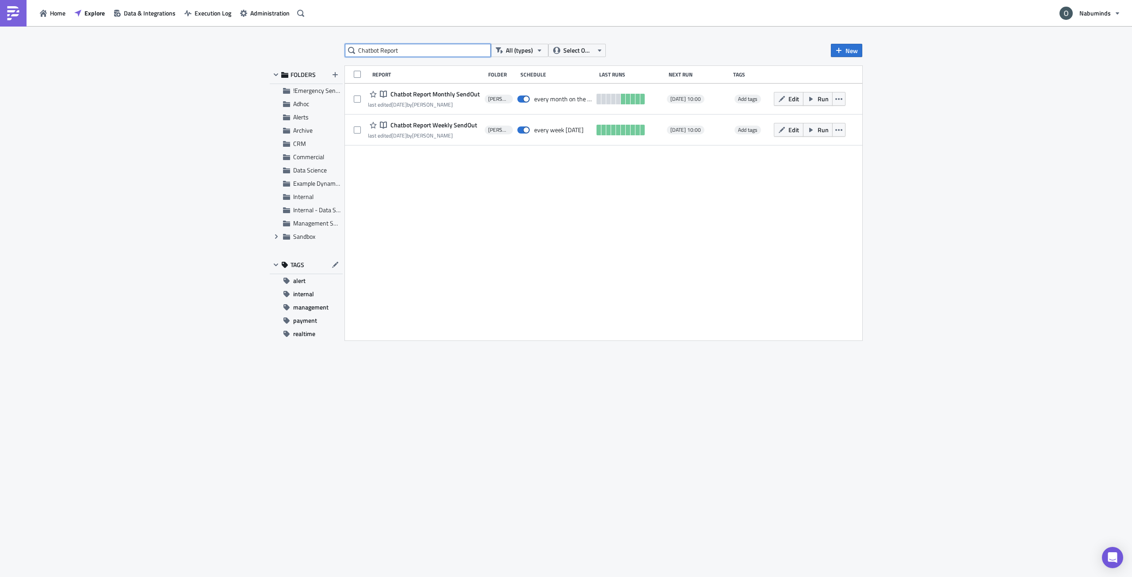
type input "Chatbot Report"
click at [600, 214] on div "Report Folder Schedule Last Runs Next Run Tags Notebook Chatbot Report Monthly …" at bounding box center [603, 203] width 517 height 275
click at [933, 157] on div "Chatbot Report All (types) Select Owner New FOLDERS !Emergency Sendouts Adhoc A…" at bounding box center [566, 302] width 1132 height 552
